Goal: Information Seeking & Learning: Learn about a topic

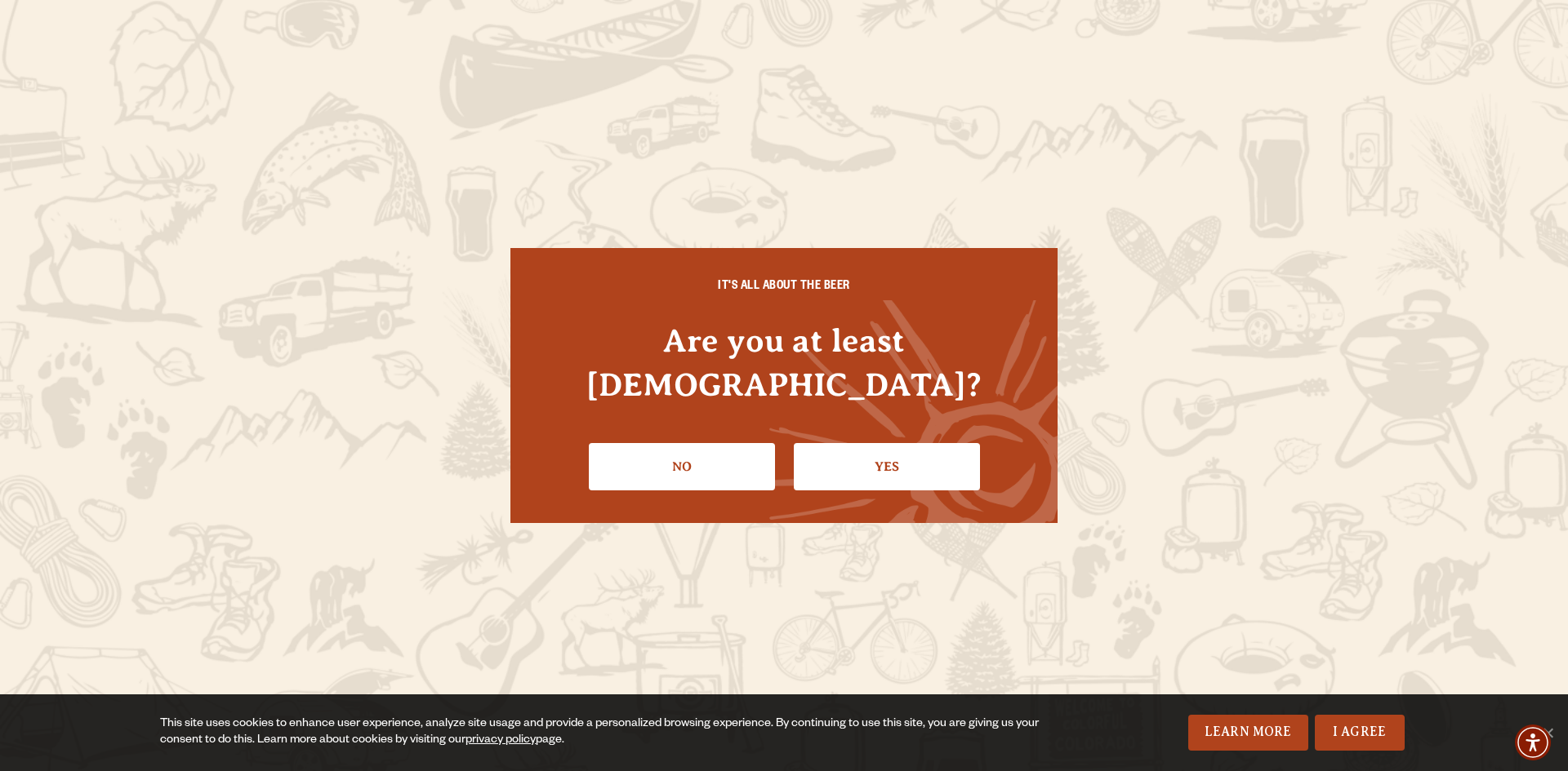
click at [860, 495] on div "IT'S ALL ABOUT THE BEER Are you at least [DEMOGRAPHIC_DATA]? No Yes" at bounding box center [784, 386] width 547 height 275
click at [870, 470] on link "Yes" at bounding box center [887, 466] width 186 height 47
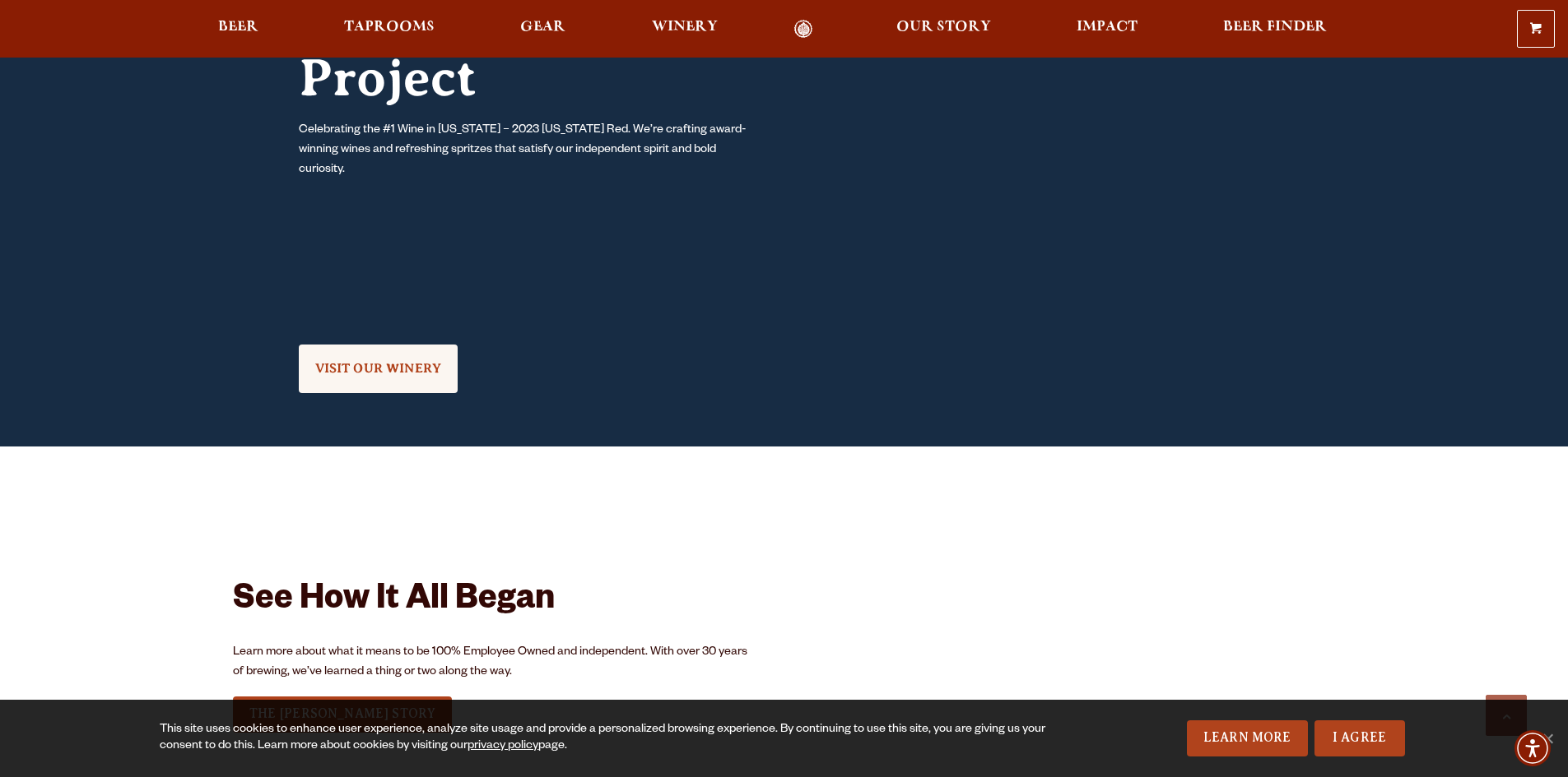
scroll to position [1785, 0]
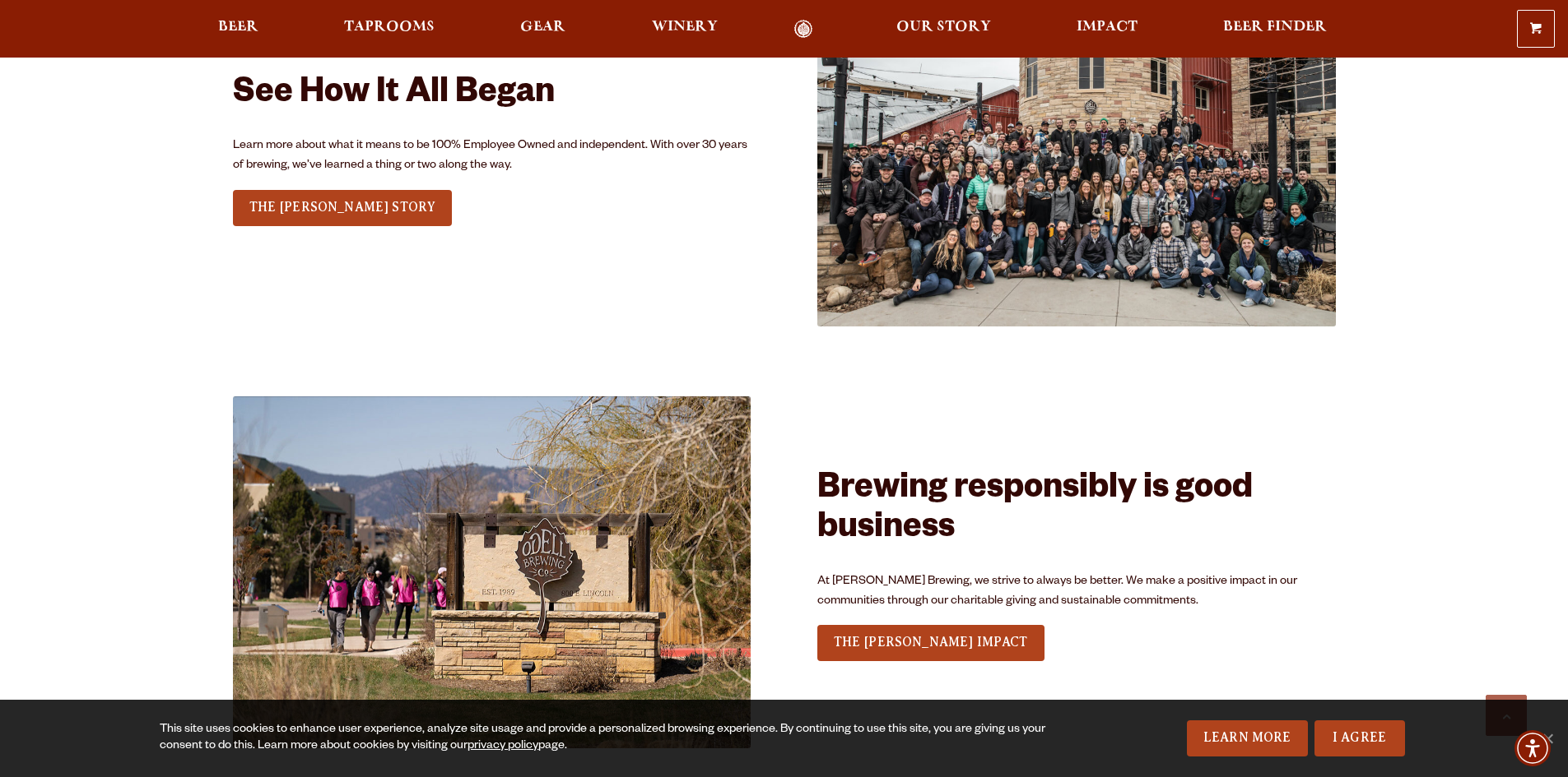
click at [1371, 721] on span "This site uses cookies to enhance user experience, analyze site usage and provi…" at bounding box center [784, 739] width 1486 height 37
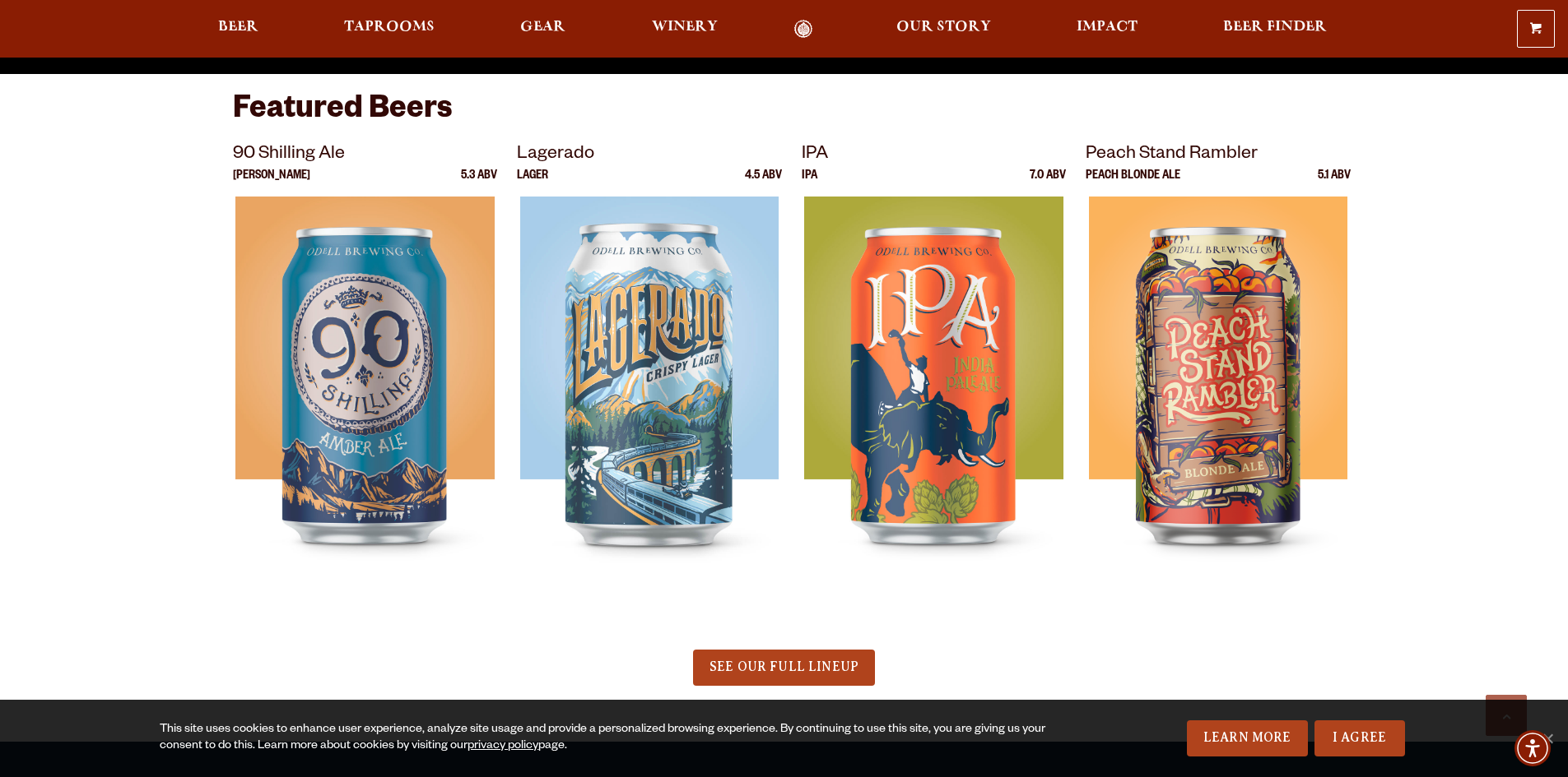
scroll to position [809, 0]
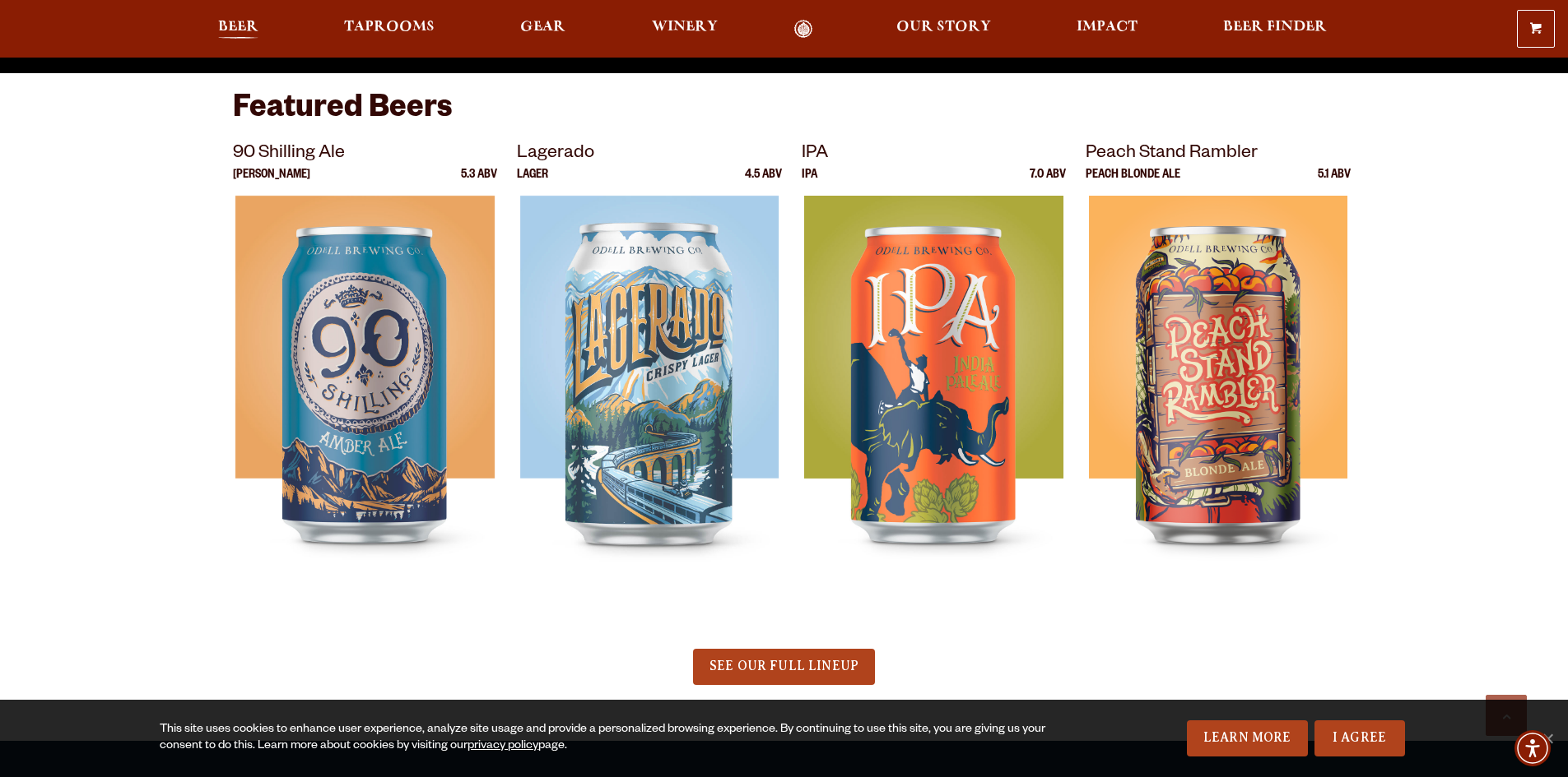
click at [218, 34] on span "Beer" at bounding box center [238, 27] width 40 height 13
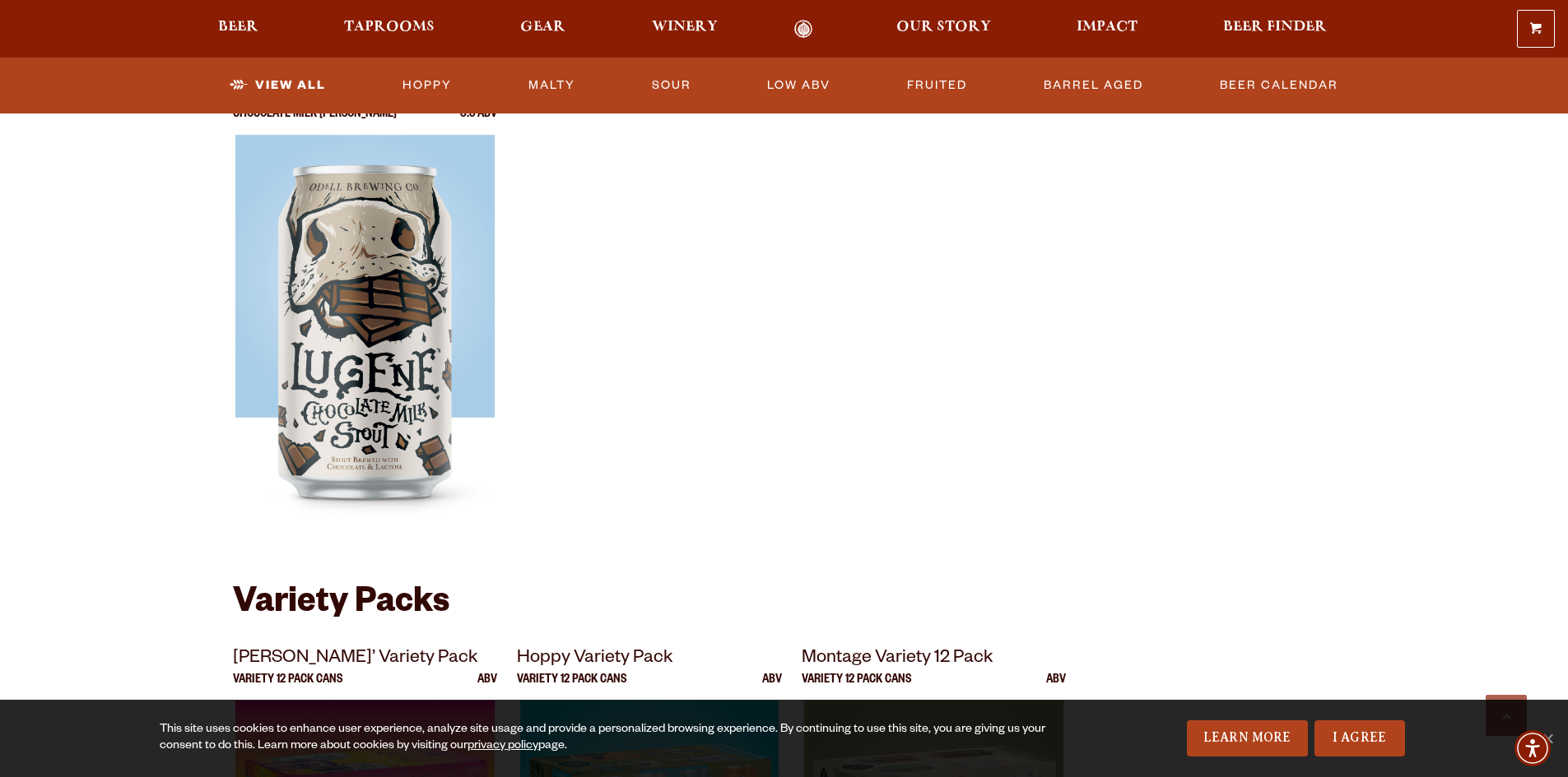
scroll to position [2893, 0]
click at [770, 97] on link "Low ABV" at bounding box center [799, 85] width 77 height 37
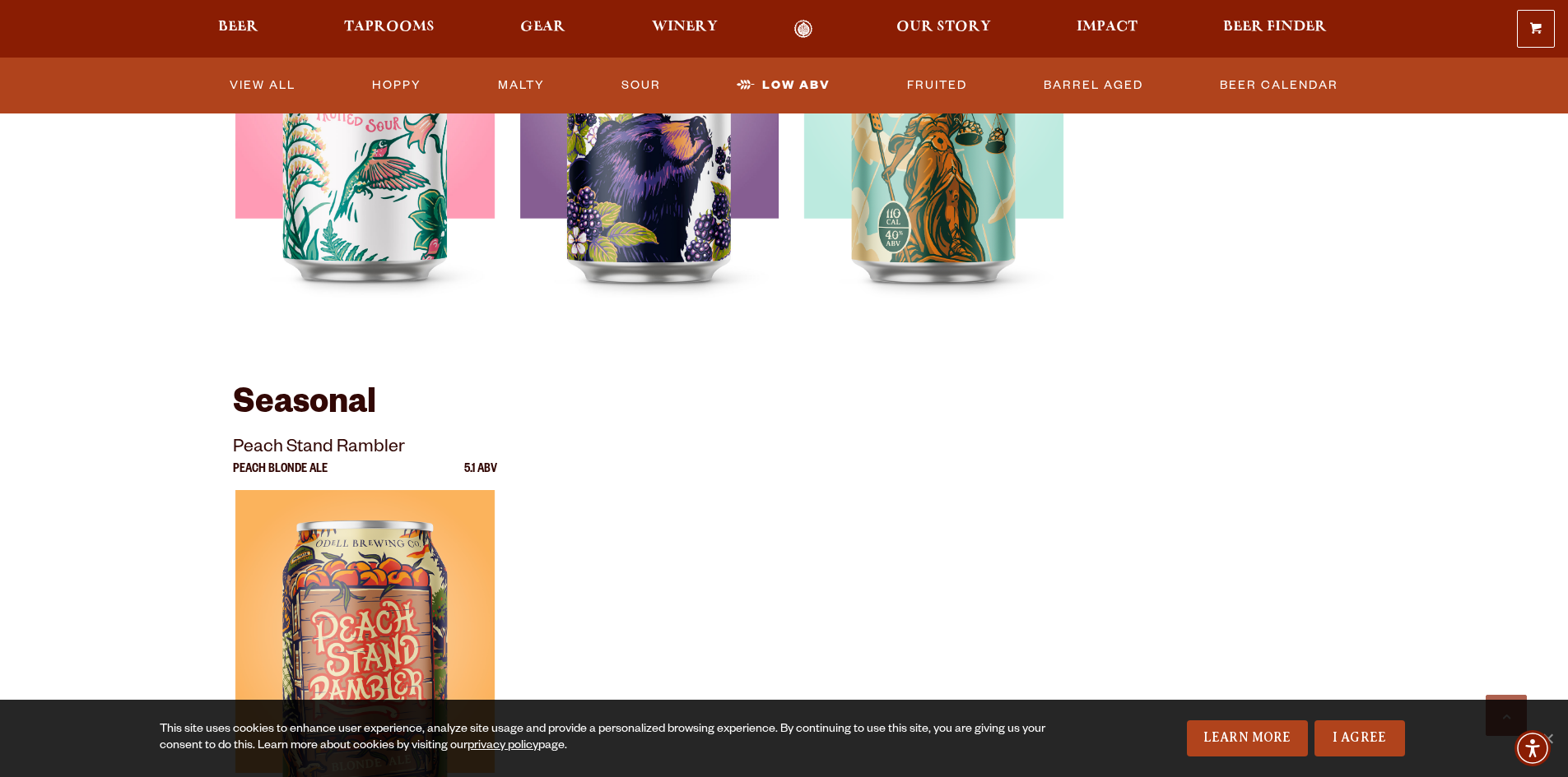
scroll to position [1270, 0]
